Goal: Task Accomplishment & Management: Complete application form

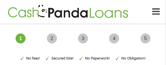
type input "EAIaIQobChMIkLzYvL70jwMV6ZpaBR0FlhEjEAAYAyAAEgLI9_D_BwE"
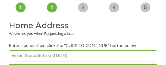
scroll to position [31, 0]
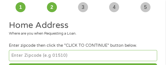
click at [68, 56] on input "number" at bounding box center [83, 55] width 148 height 11
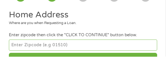
scroll to position [34, 0]
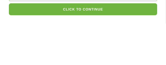
type input "30120"
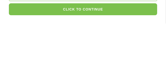
click at [78, 50] on button "CLICK TO CONTINUE" at bounding box center [83, 51] width 148 height 12
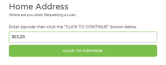
type input "30120"
type input "[GEOGRAPHIC_DATA]"
select select "[US_STATE]"
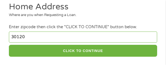
click at [34, 38] on input "30120" at bounding box center [83, 37] width 148 height 11
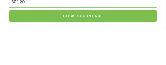
click at [82, 53] on button "CLICK TO CONTINUE" at bounding box center [83, 51] width 148 height 12
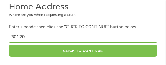
click at [83, 49] on button "CLICK TO CONTINUE" at bounding box center [83, 51] width 148 height 12
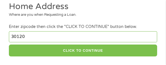
scroll to position [50, 0]
click at [82, 49] on button "CLICK TO CONTINUE" at bounding box center [83, 51] width 148 height 12
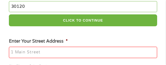
click at [79, 55] on input "Enter Your Street Address *" at bounding box center [83, 53] width 148 height 12
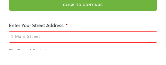
scroll to position [81, 0]
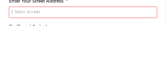
type input "[STREET_ADDRESS]"
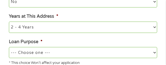
scroll to position [183, 0]
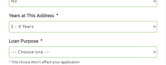
click at [148, 27] on select "1 Year or less 1 - 2 Years 2 - 4 Years Over 4 Years" at bounding box center [83, 26] width 148 height 11
select select "60months"
click at [9, 22] on select "1 Year or less 1 - 2 Years 2 - 4 Years Over 4 Years" at bounding box center [83, 26] width 148 height 11
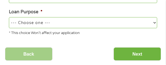
scroll to position [213, 0]
click at [138, 24] on select "--- Choose one --- Pay Bills Debt Consolidation Home Improvement Major Purchase…" at bounding box center [83, 22] width 148 height 11
select select "other"
click at [9, 18] on select "--- Choose one --- Pay Bills Debt Consolidation Home Improvement Major Purchase…" at bounding box center [83, 22] width 148 height 11
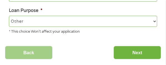
scroll to position [215, 0]
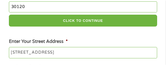
click at [81, 51] on input "[STREET_ADDRESS]" at bounding box center [83, 53] width 148 height 12
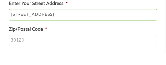
scroll to position [106, 0]
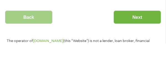
click at [134, 38] on input "Next" at bounding box center [138, 39] width 48 height 14
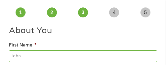
scroll to position [26, 0]
click at [101, 54] on input "First Name *" at bounding box center [83, 57] width 148 height 12
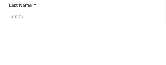
scroll to position [51, 0]
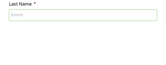
type input "[PERSON_NAME]"
click at [73, 54] on input "Last Name *" at bounding box center [83, 57] width 148 height 12
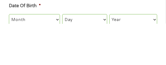
scroll to position [81, 0]
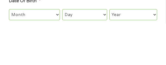
type input "[PERSON_NAME]"
click at [53, 58] on select "Month 1 2 3 4 5 6 7 8 9 10 11 12" at bounding box center [34, 56] width 51 height 11
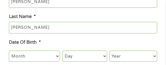
select select "8"
click at [9, 51] on select "Month 1 2 3 4 5 6 7 8 9 10 11 12" at bounding box center [34, 56] width 51 height 11
click at [79, 57] on select "Day 1 2 3 4 5 6 7 8 9 10 11 12 13 14 15 16 17 18 19 20 21 22 23 24 25 26 27 28 …" at bounding box center [84, 56] width 45 height 11
select select "26"
click at [62, 51] on select "Day 1 2 3 4 5 6 7 8 9 10 11 12 13 14 15 16 17 18 19 20 21 22 23 24 25 26 27 28 …" at bounding box center [84, 56] width 45 height 11
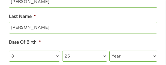
click at [126, 58] on select "Year [DATE] 2006 2005 2004 2003 2002 2001 2000 1999 1998 1997 1996 1995 1994 19…" at bounding box center [133, 56] width 48 height 11
select select "1960"
click at [109, 51] on select "Year [DATE] 2006 2005 2004 2003 2002 2001 2000 1999 1998 1997 1996 1995 1994 19…" at bounding box center [133, 56] width 48 height 11
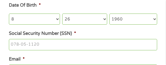
click at [101, 43] on input "Social Security Number (SSN) *" at bounding box center [83, 45] width 148 height 12
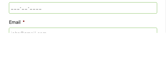
scroll to position [122, 0]
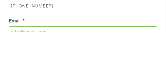
type input "122-54-8742"
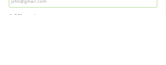
click at [55, 57] on input "Email *" at bounding box center [83, 52] width 148 height 12
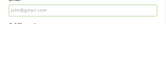
click at [61, 53] on input "Email *" at bounding box center [83, 52] width 148 height 12
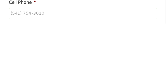
scroll to position [159, 0]
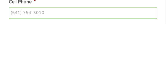
type input "[EMAIL_ADDRESS][DOMAIN_NAME]"
click at [67, 56] on input "Cell Phone *" at bounding box center [83, 55] width 148 height 12
type input "(470) 569-09__"
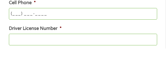
scroll to position [184, 0]
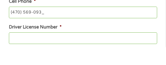
type input "[PHONE_NUMBER]"
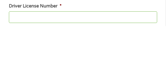
click at [71, 55] on input "Driver License Number *" at bounding box center [83, 57] width 148 height 12
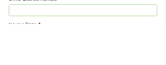
scroll to position [188, 0]
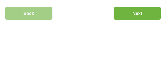
type input "980754314"
click at [134, 56] on input "Next" at bounding box center [138, 55] width 48 height 14
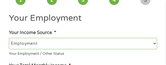
scroll to position [39, 0]
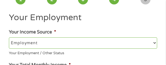
click at [110, 41] on select "--- Choose one --- Employment [DEMOGRAPHIC_DATA] Benefits" at bounding box center [83, 43] width 148 height 11
select select "benefits"
click at [9, 38] on select "--- Choose one --- Employment [DEMOGRAPHIC_DATA] Benefits" at bounding box center [83, 43] width 148 height 11
type input "Other"
type input "[PHONE_NUMBER]"
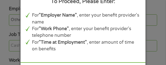
scroll to position [128, 0]
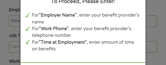
click at [152, 10] on div "Panda Tips To Proceed, Please Enter: For "Employer Name" , enter your benefit p…" at bounding box center [83, 32] width 166 height 65
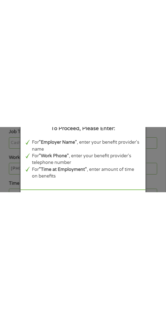
scroll to position [291, 0]
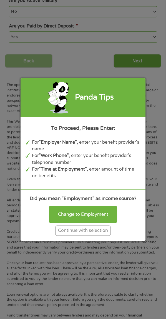
click at [89, 65] on div "Continue with selection" at bounding box center [83, 231] width 56 height 10
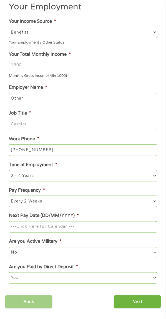
scroll to position [0, 0]
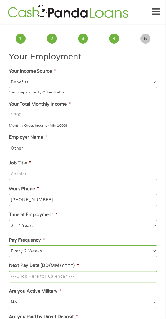
click at [145, 65] on input "Your Total Monthly Income *" at bounding box center [83, 116] width 148 height 12
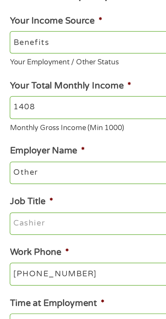
scroll to position [28, 0]
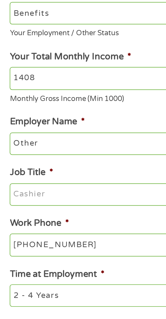
type input "1408"
click at [32, 65] on input "Other" at bounding box center [83, 121] width 148 height 12
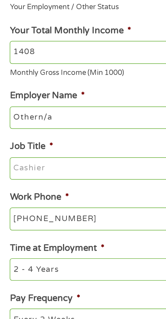
click at [36, 65] on input "Othern/a" at bounding box center [83, 121] width 148 height 12
type input "Other"
click at [43, 65] on input "Job Title *" at bounding box center [83, 147] width 148 height 12
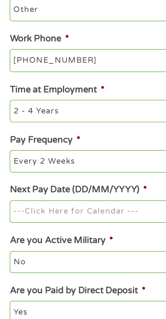
type input "Other"
click at [53, 65] on select "--- Choose one --- 1 Year or less 1 - 2 Years 2 - 4 Years Over 4 Years" at bounding box center [83, 197] width 148 height 11
select select "60months"
click at [9, 65] on select "--- Choose one --- 1 Year or less 1 - 2 Years 2 - 4 Years Over 4 Years" at bounding box center [83, 197] width 148 height 11
click at [66, 65] on select "--- Choose one --- Every 2 Weeks Every Week Monthly Semi-Monthly" at bounding box center [83, 223] width 148 height 11
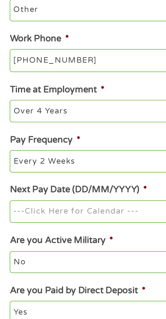
select select "monthly"
click at [9, 65] on select "--- Choose one --- Every 2 Weeks Every Week Monthly Semi-Monthly" at bounding box center [83, 223] width 148 height 11
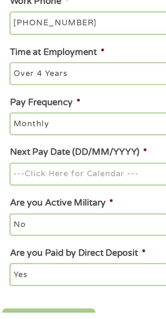
click at [62, 65] on input "Next Pay Date (DD/MM/YYYY) *" at bounding box center [83, 249] width 148 height 12
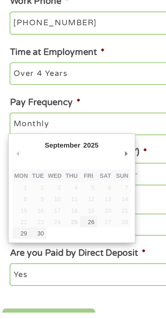
click at [26, 65] on ul "Your Employment Your Income Source * --- Choose one --- Employment [DEMOGRAPHIC…" at bounding box center [83, 166] width 156 height 286
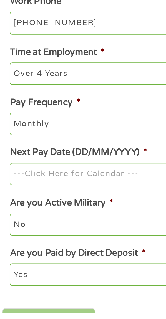
click at [50, 65] on select "--- Choose one --- Every 2 Weeks Every Week Monthly Semi-Monthly" at bounding box center [83, 223] width 148 height 11
click at [9, 65] on select "--- Choose one --- Every 2 Weeks Every Week Monthly Semi-Monthly" at bounding box center [83, 223] width 148 height 11
click at [77, 65] on input "Next Pay Date (DD/MM/YYYY) *" at bounding box center [83, 249] width 148 height 12
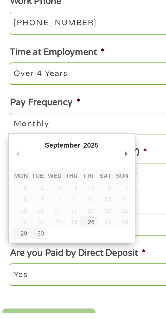
type input "[DATE]"
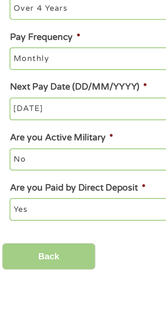
scroll to position [54, 0]
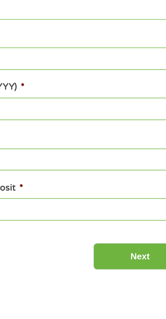
click at [134, 65] on input "Next" at bounding box center [138, 299] width 48 height 14
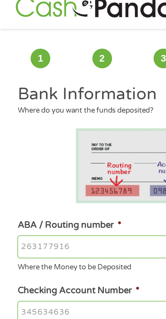
scroll to position [9, 0]
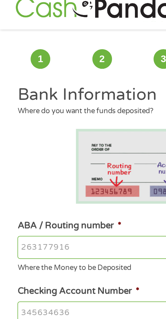
click at [36, 65] on input "ABA / Routing number *" at bounding box center [83, 126] width 148 height 12
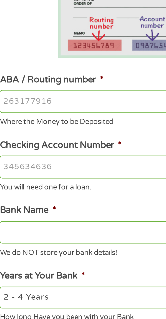
click at [43, 65] on input "ABA / Routing number *" at bounding box center [83, 126] width 148 height 12
type input "124303162"
type input "GOBANK A DIVISION OF GREEN DOT BANK"
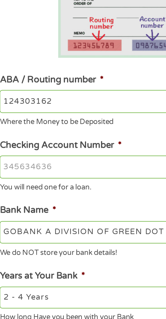
type input "124303162"
click at [54, 65] on input "Checking Account Number *" at bounding box center [83, 159] width 148 height 12
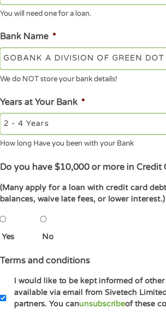
type input "15212690414858"
click at [65, 65] on select "2 - 4 Years 6 - 12 Months 1 - 2 Years Over 4 Years" at bounding box center [83, 225] width 148 height 11
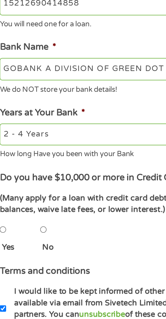
select select "60months"
click at [9, 65] on select "2 - 4 Years 6 - 12 Months 1 - 2 Years Over 4 Years" at bounding box center [83, 225] width 148 height 11
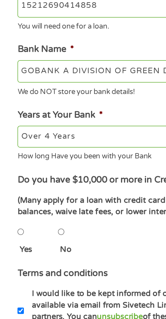
click at [30, 65] on input "No" at bounding box center [30, 273] width 3 height 11
radio input "true"
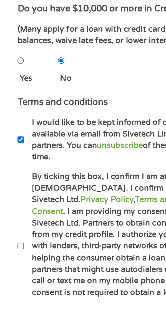
scroll to position [84, 0]
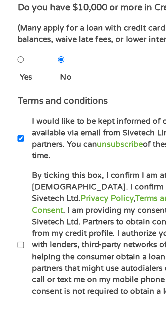
click at [10, 65] on input "By ticking this box, I confirm I am at least [DEMOGRAPHIC_DATA]. I confirm I ha…" at bounding box center [10, 292] width 3 height 11
checkbox input "true"
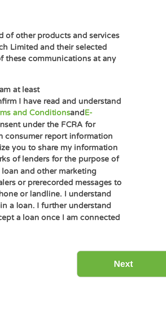
scroll to position [128, 0]
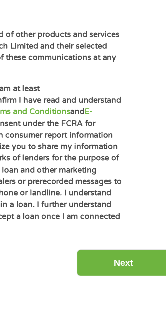
click at [134, 65] on input "Next" at bounding box center [138, 302] width 48 height 14
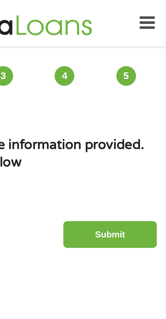
scroll to position [0, 0]
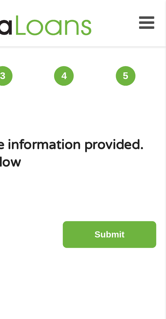
click at [132, 65] on input "Submit" at bounding box center [138, 120] width 48 height 14
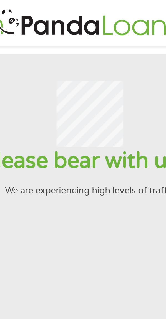
click at [39, 65] on section "Please bear with us… We are experiencing high levels of traffic" at bounding box center [83, 122] width 166 height 188
click at [51, 51] on div at bounding box center [83, 58] width 153 height 34
